Goal: Transaction & Acquisition: Purchase product/service

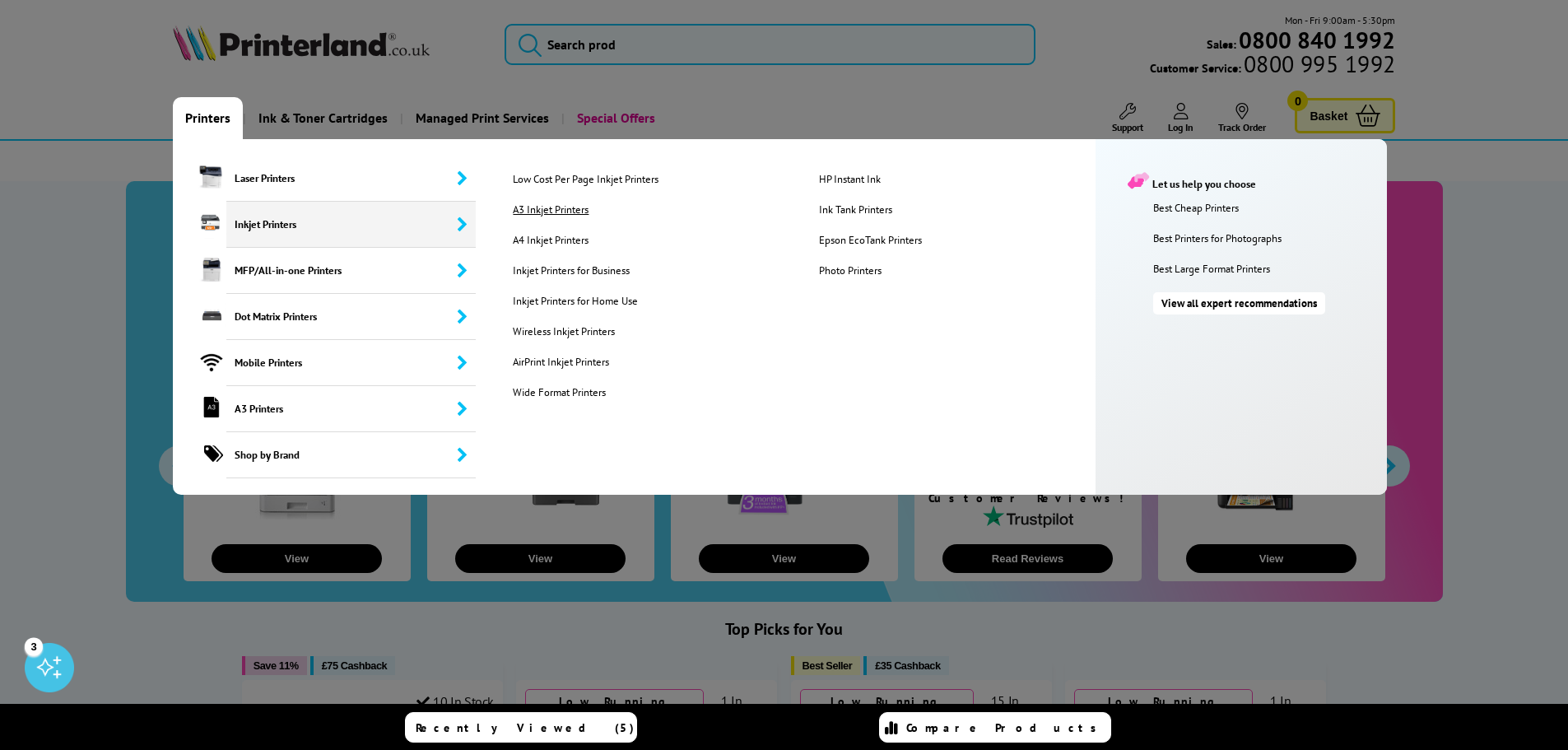
click at [573, 210] on link "A3 Inkjet Printers" at bounding box center [652, 209] width 304 height 14
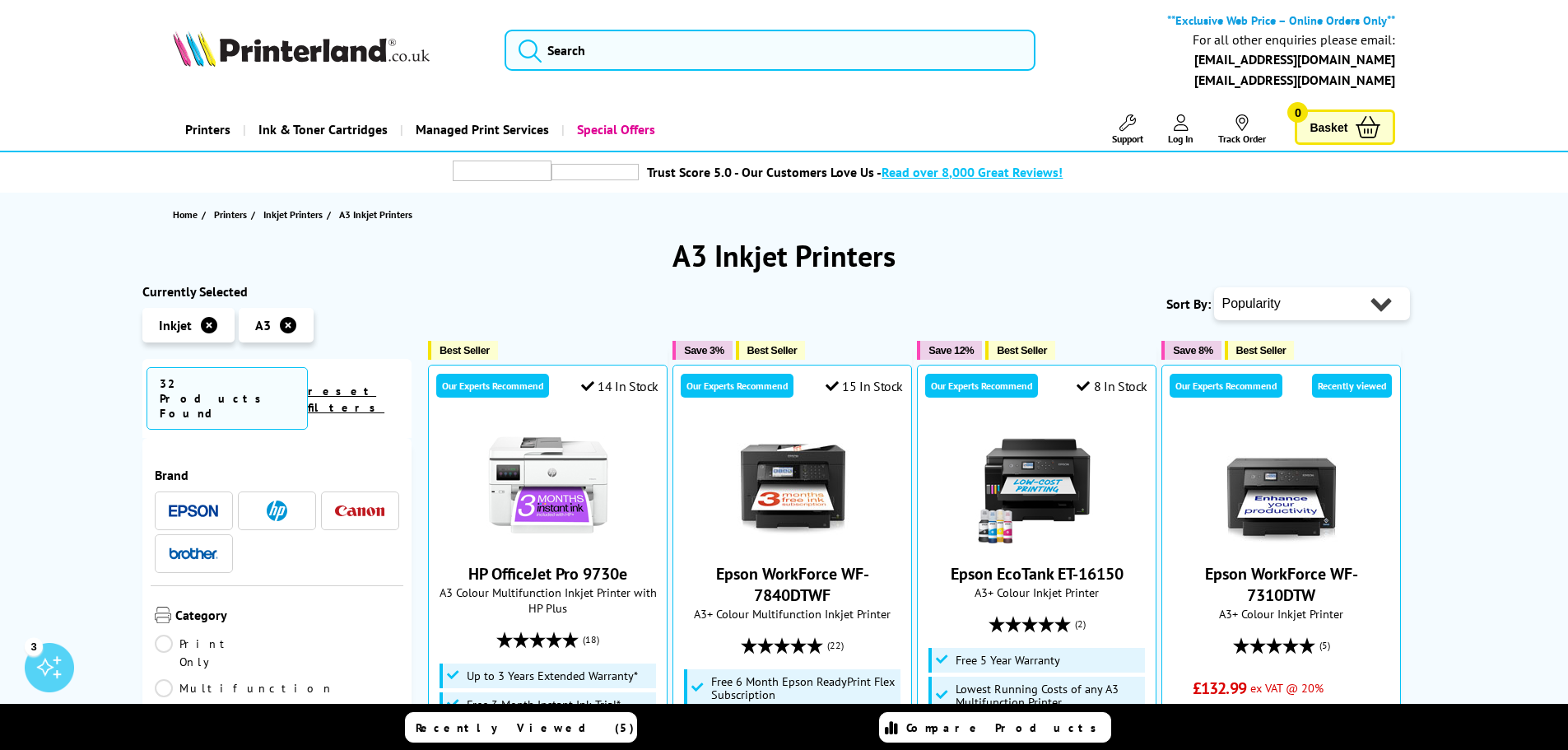
click at [189, 504] on img at bounding box center [193, 510] width 50 height 13
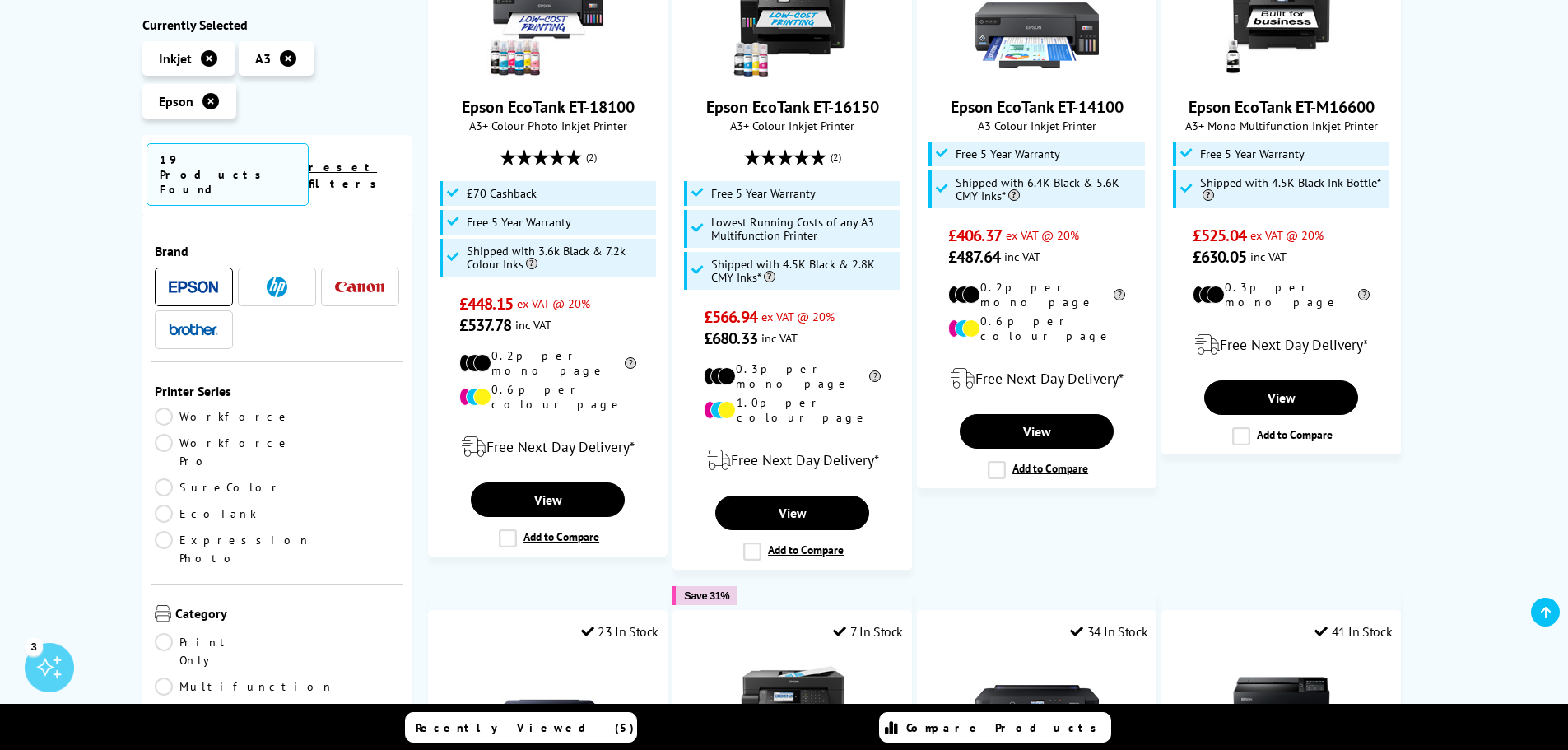
scroll to position [1399, 0]
